Goal: Information Seeking & Learning: Understand process/instructions

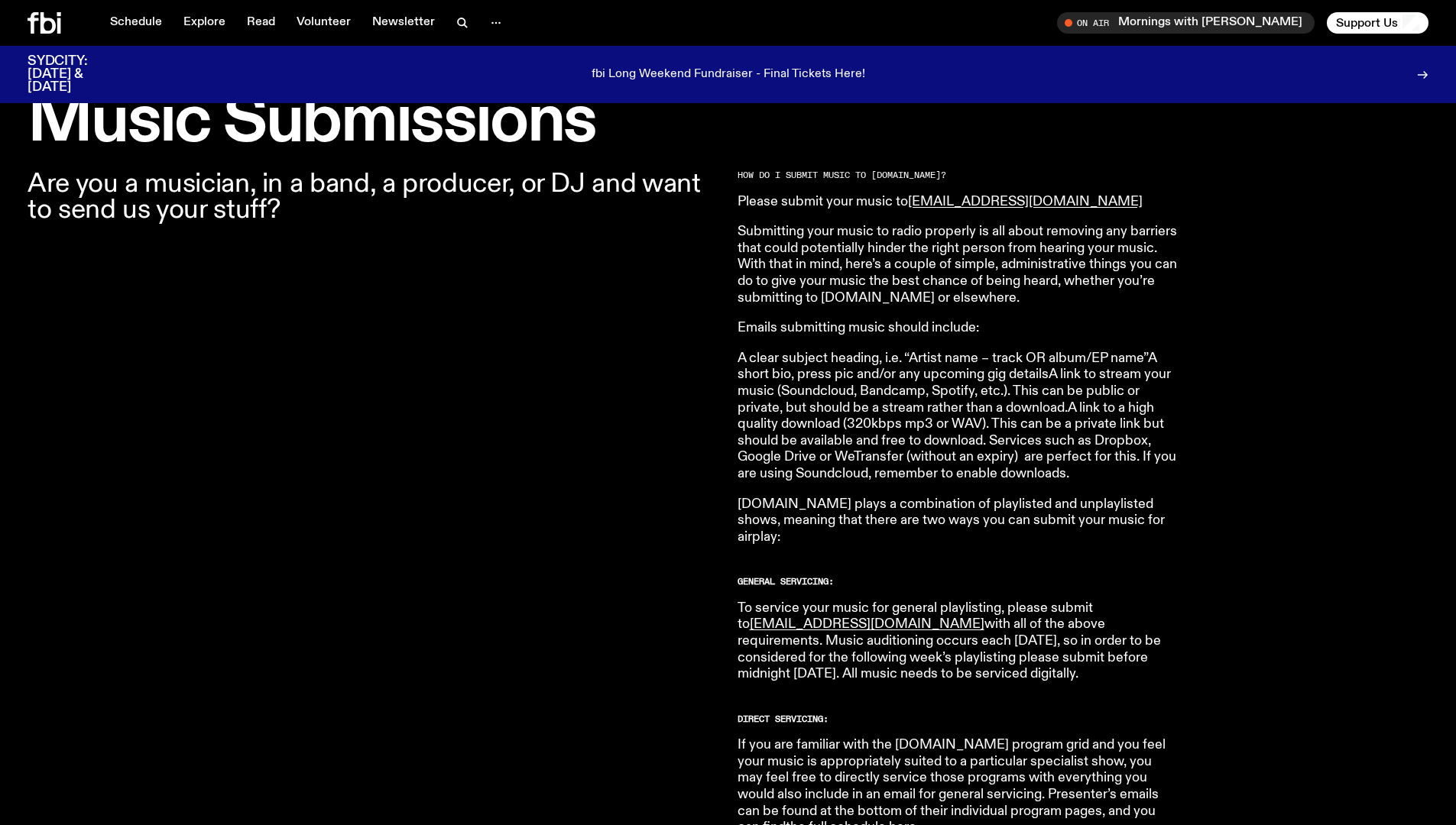
scroll to position [472, 0]
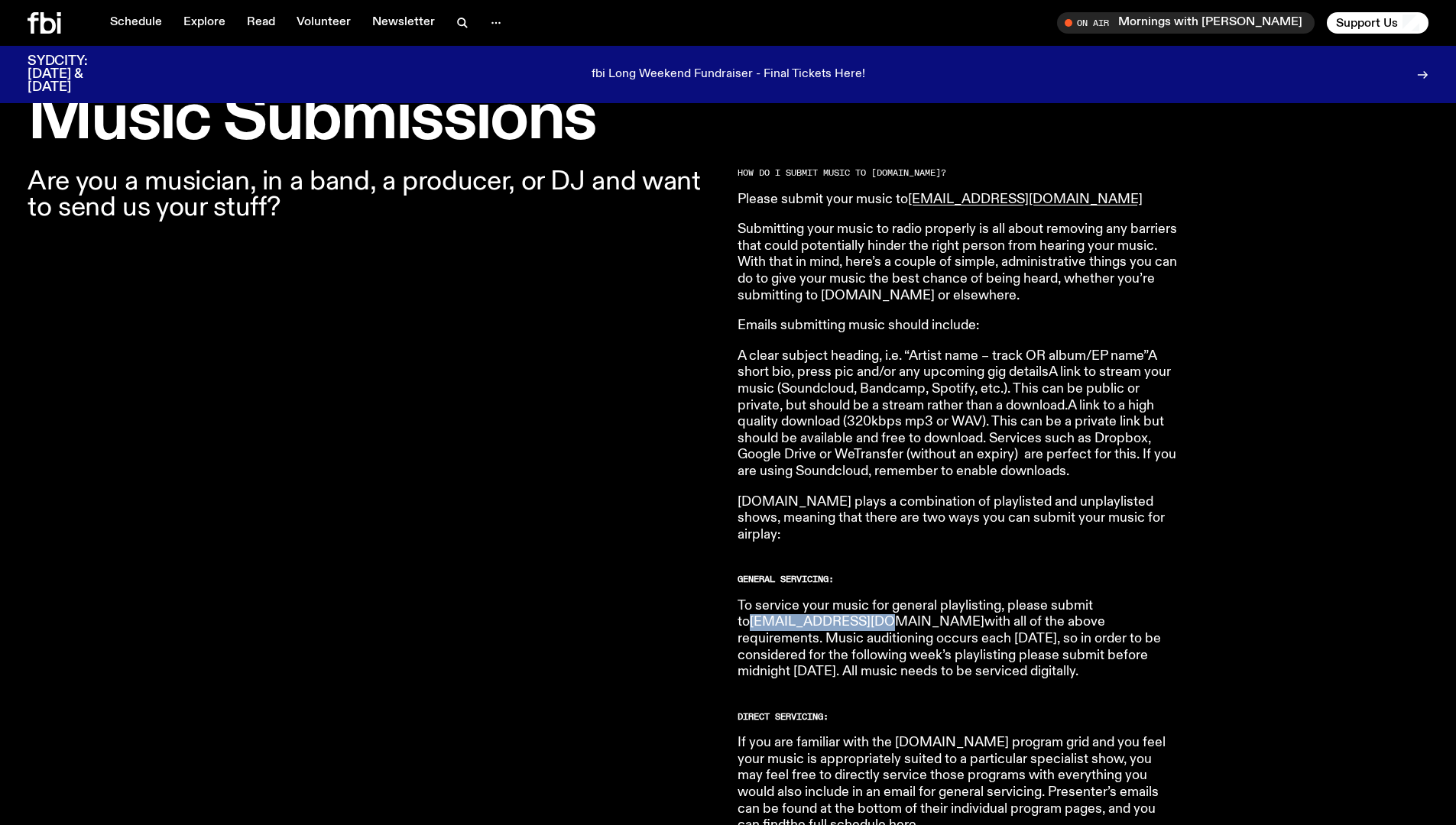
drag, startPoint x: 877, startPoint y: 607, endPoint x: 757, endPoint y: 607, distance: 120.0
click at [757, 607] on p "To service your music for general playlisting, please submit to [EMAIL_ADDRESS]…" at bounding box center [958, 640] width 440 height 83
copy link "[EMAIL_ADDRESS][DOMAIN_NAME]"
click at [983, 663] on p "To service your music for general playlisting, please submit to [EMAIL_ADDRESS]…" at bounding box center [958, 640] width 440 height 83
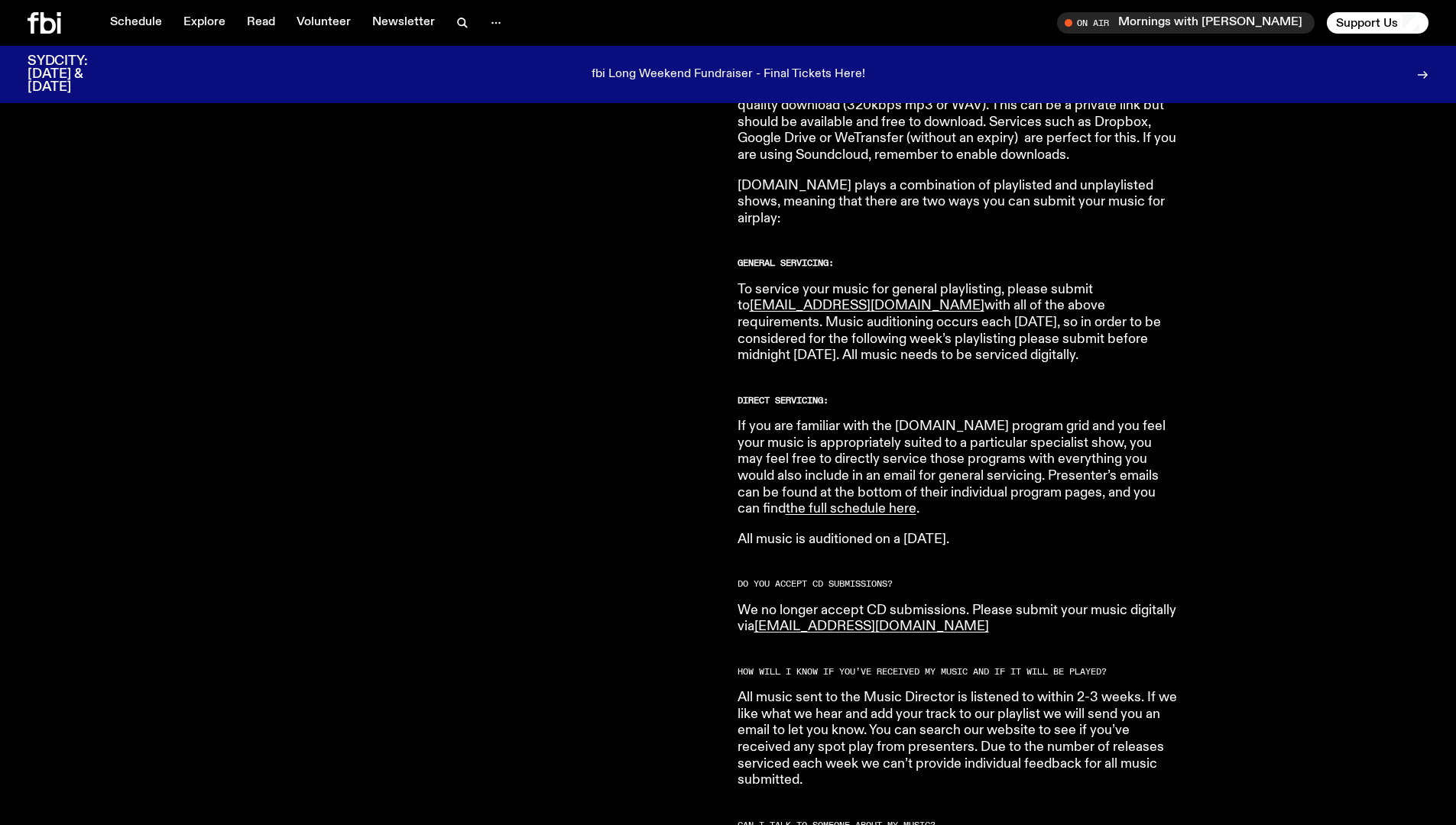
scroll to position [792, 0]
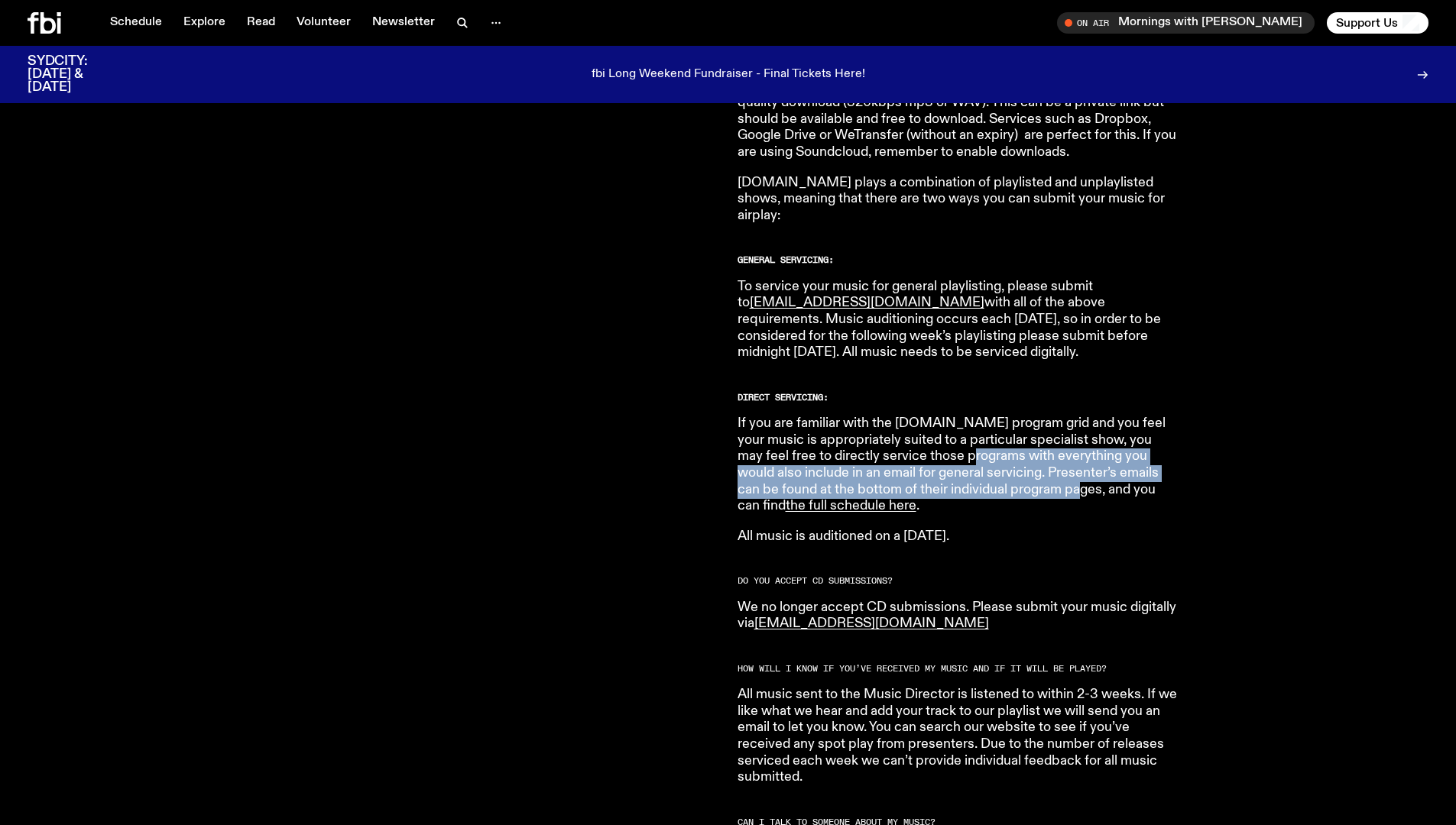
drag, startPoint x: 905, startPoint y: 439, endPoint x: 985, endPoint y: 480, distance: 89.9
click at [985, 480] on p "If you are familiar with the [DOMAIN_NAME] program grid and you feel your music…" at bounding box center [958, 465] width 440 height 99
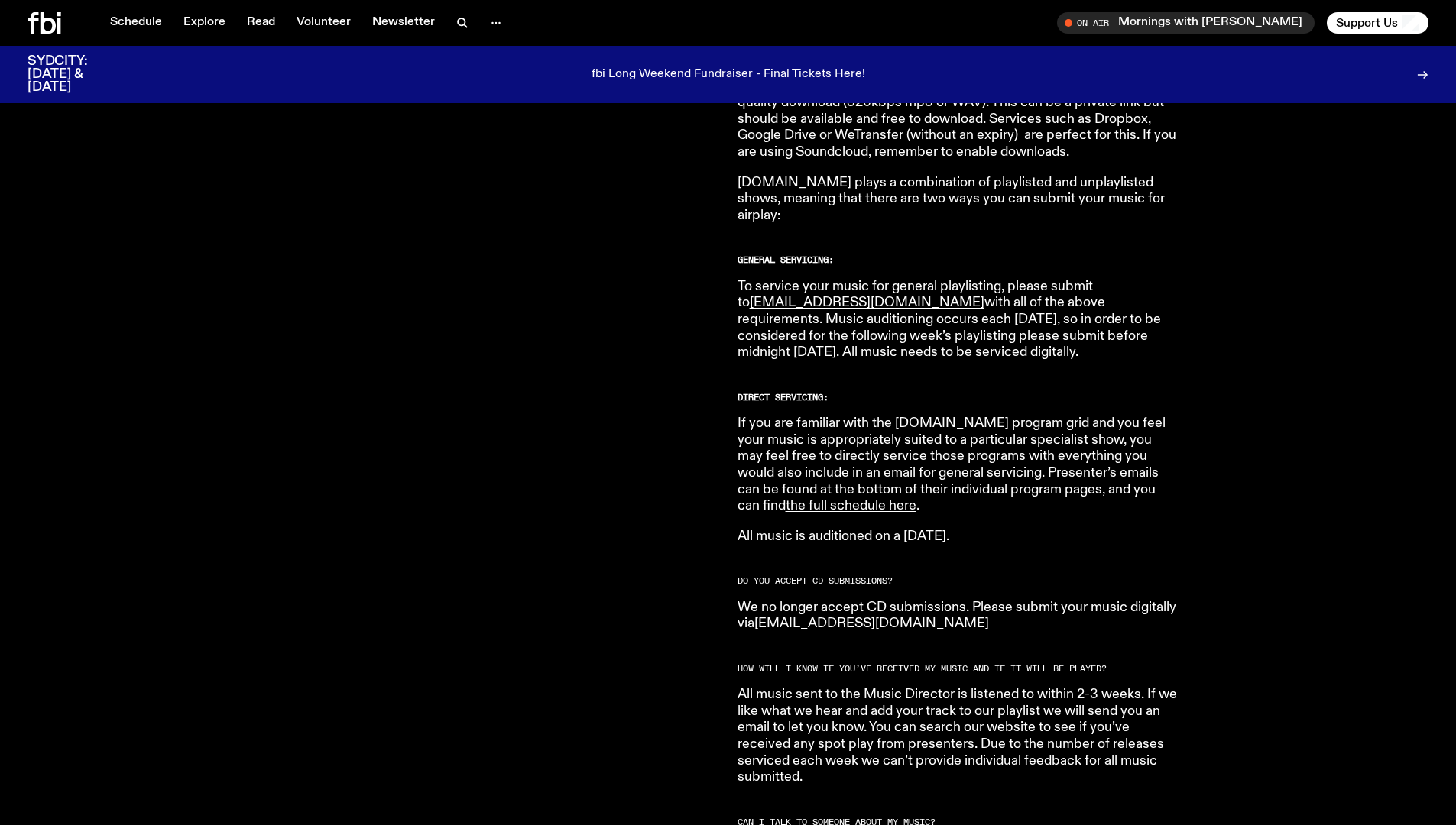
click at [982, 488] on p "If you are familiar with the [DOMAIN_NAME] program grid and you feel your music…" at bounding box center [958, 465] width 440 height 99
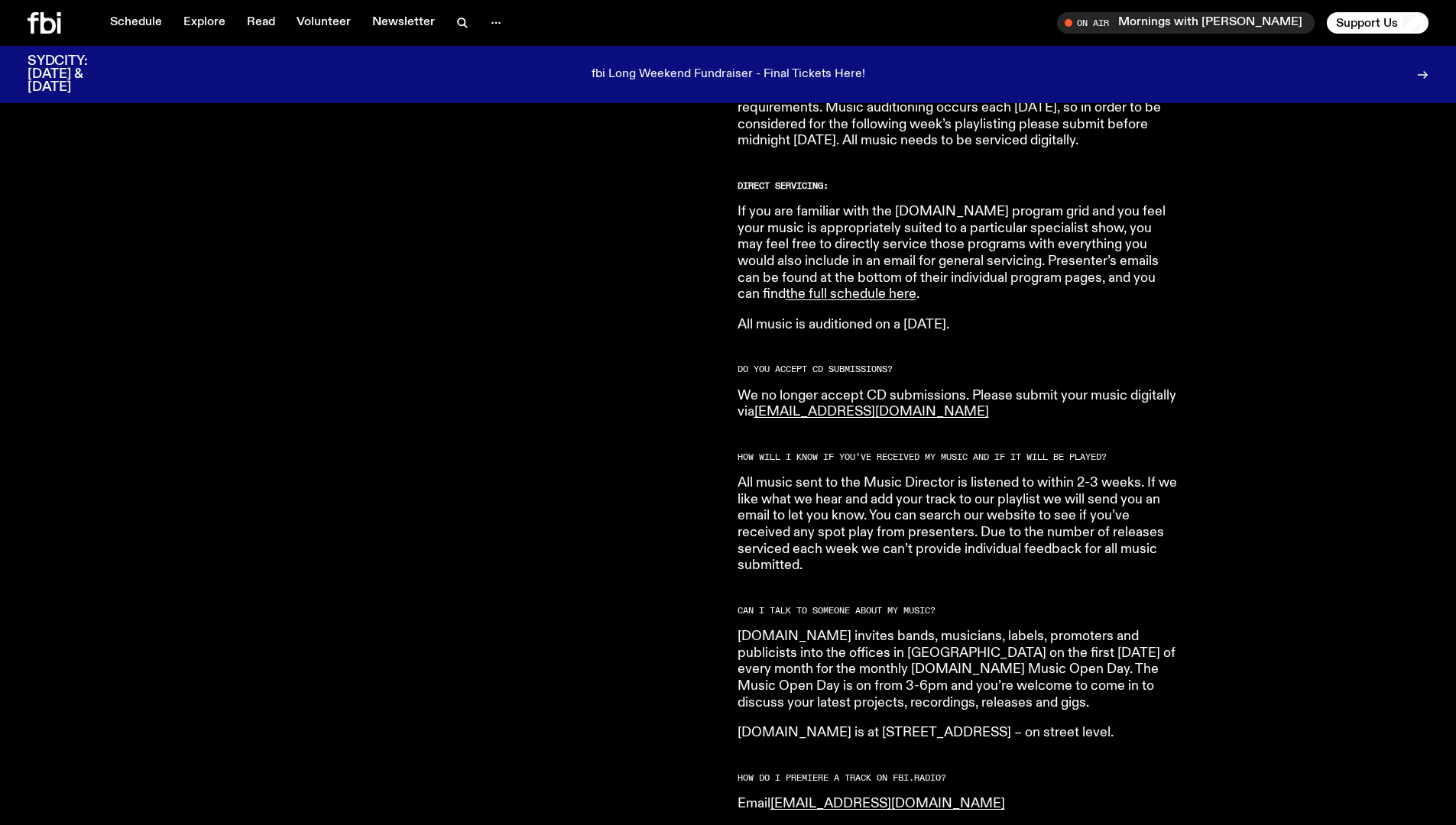
scroll to position [1005, 0]
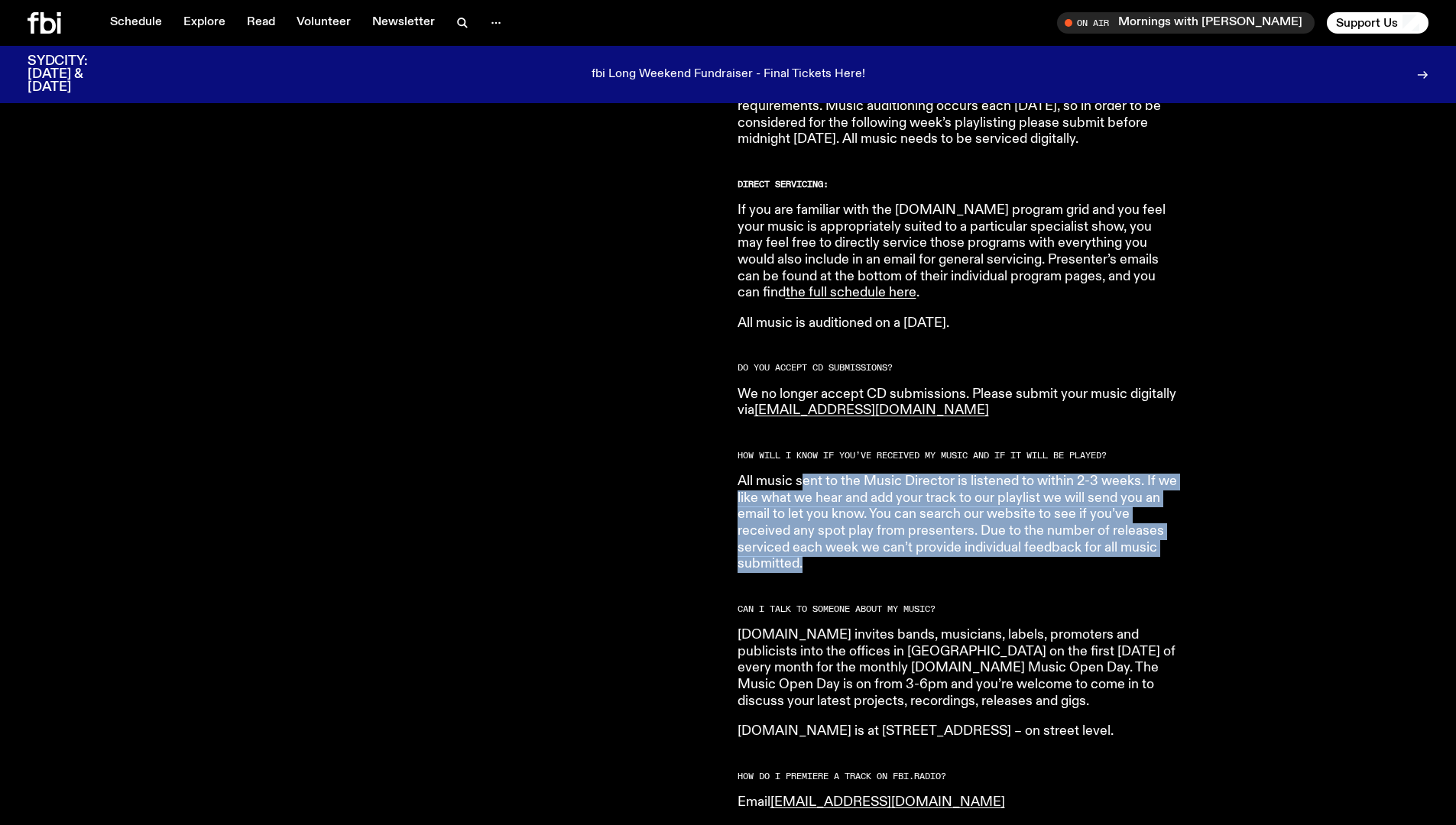
drag, startPoint x: 800, startPoint y: 462, endPoint x: 1030, endPoint y: 557, distance: 248.8
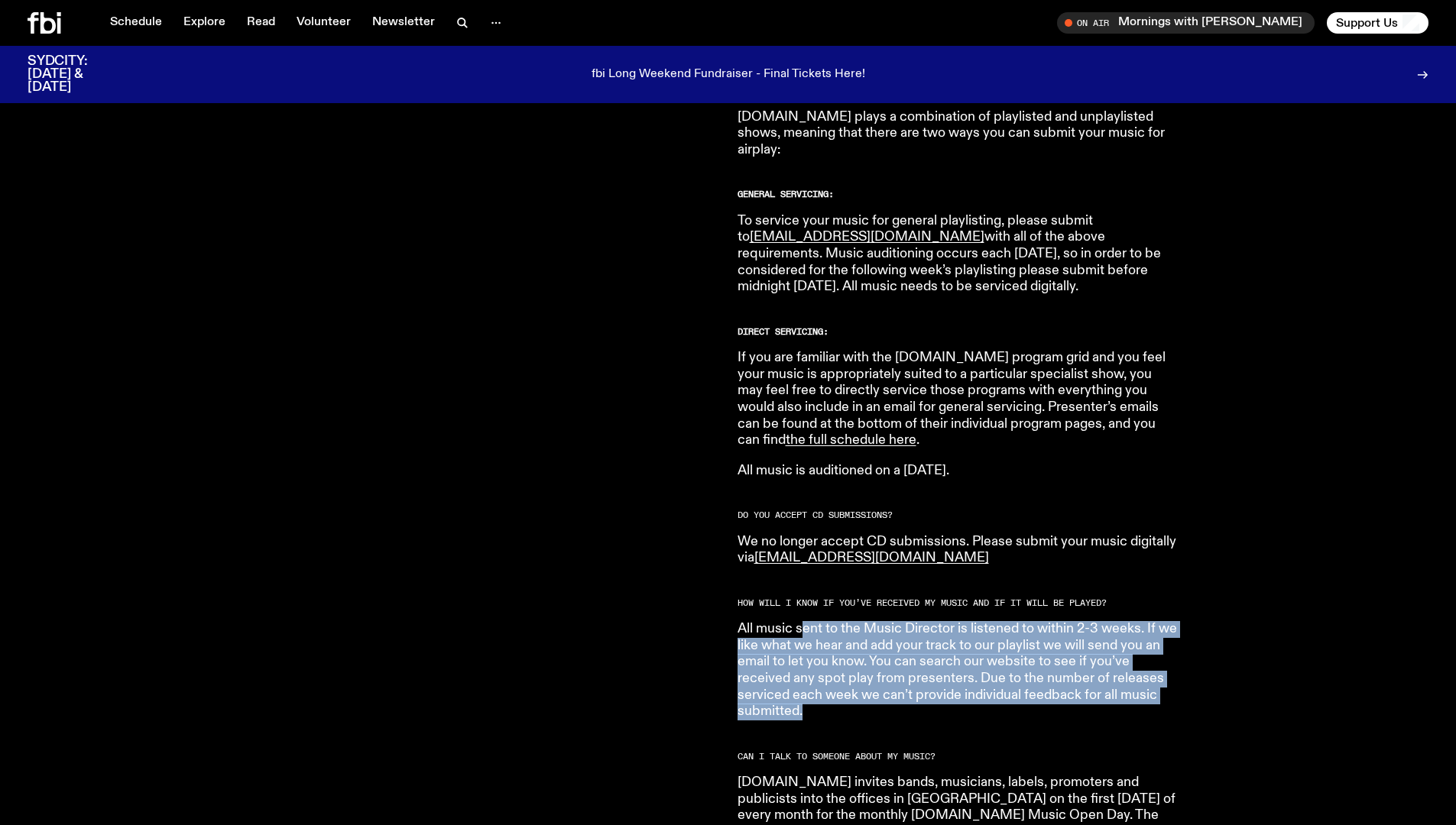
scroll to position [859, 0]
drag, startPoint x: 991, startPoint y: 271, endPoint x: 1093, endPoint y: 225, distance: 111.9
click at [1093, 225] on p "To service your music for general playlisting, please submit to [EMAIL_ADDRESS]…" at bounding box center [958, 254] width 440 height 83
